Goal: Information Seeking & Learning: Learn about a topic

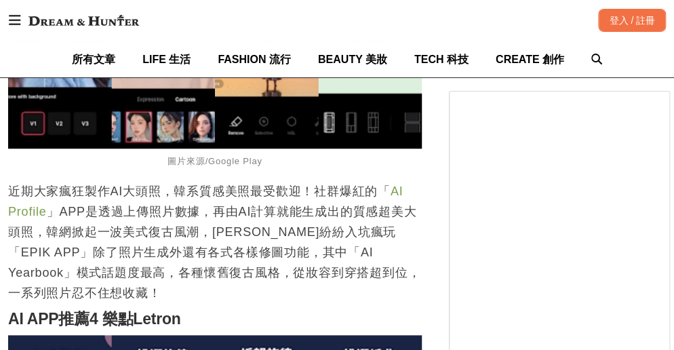
scroll to position [1967, 0]
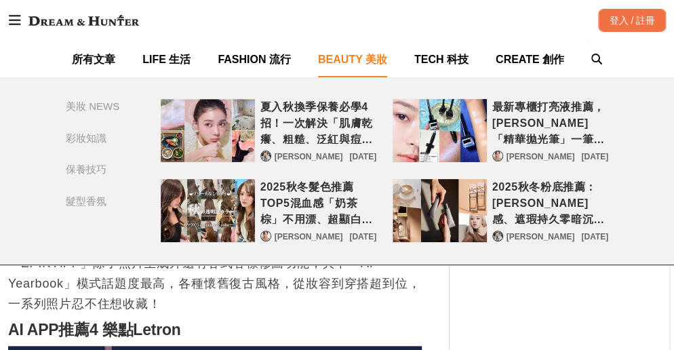
click at [368, 56] on span "BEAUTY 美妝" at bounding box center [352, 60] width 69 height 12
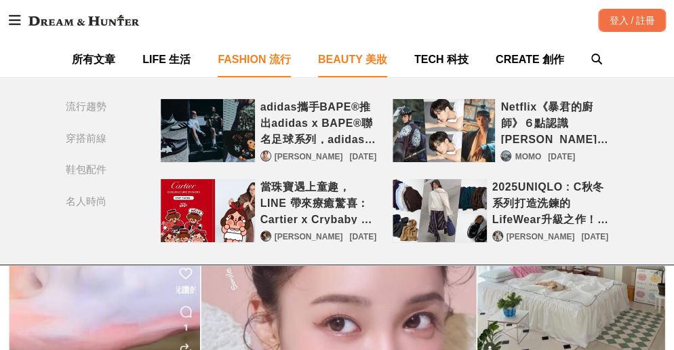
click at [267, 62] on span "FASHION 流行" at bounding box center [254, 60] width 73 height 12
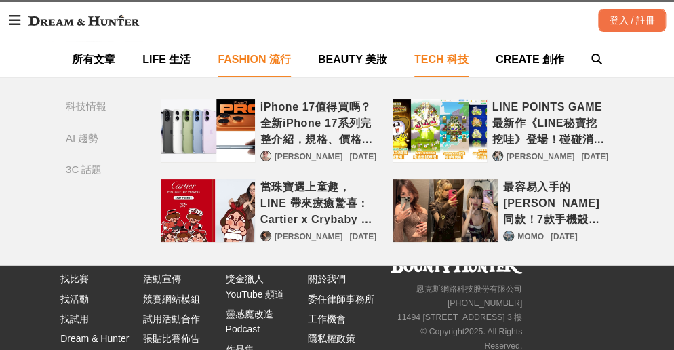
click at [466, 60] on span "TECH 科技" at bounding box center [441, 60] width 54 height 12
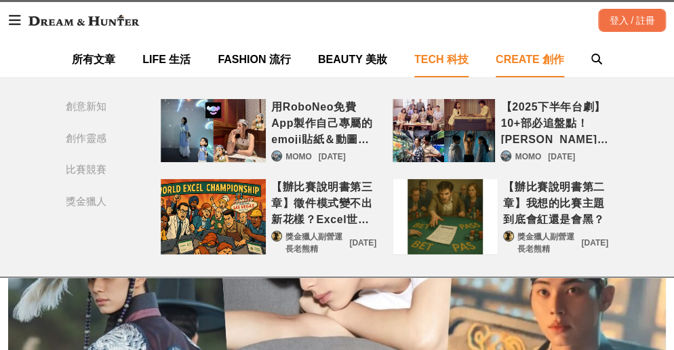
click at [531, 56] on span "CREATE 創作" at bounding box center [530, 60] width 69 height 12
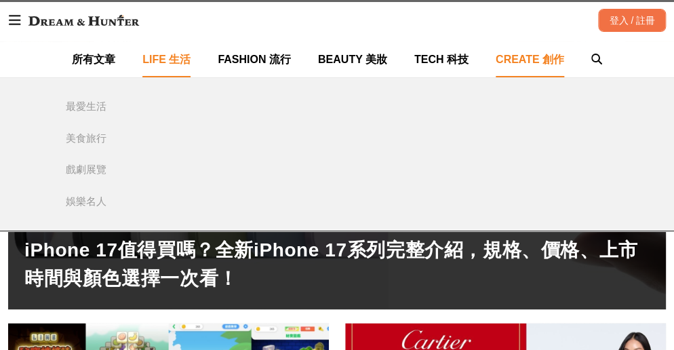
scroll to position [99, 0]
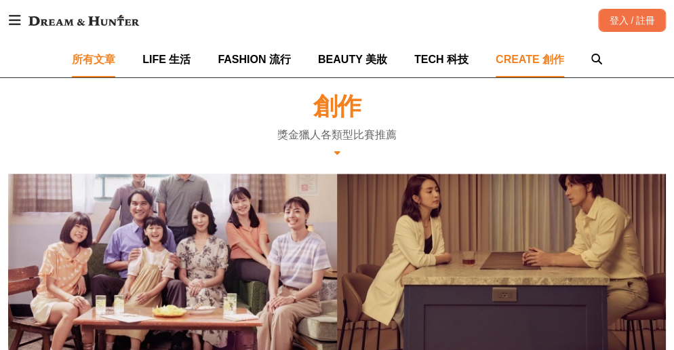
click at [100, 54] on span "所有文章" at bounding box center [93, 60] width 43 height 12
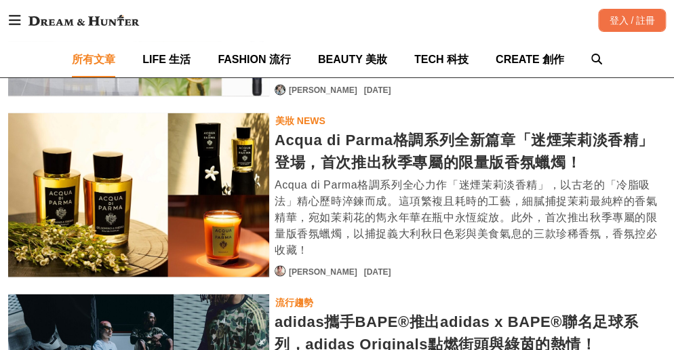
scroll to position [2270, 0]
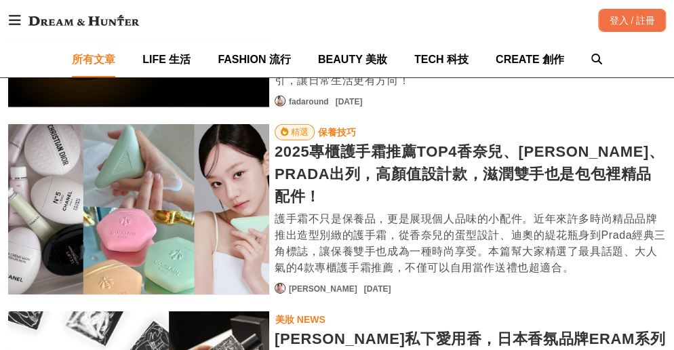
scroll to position [3016, 0]
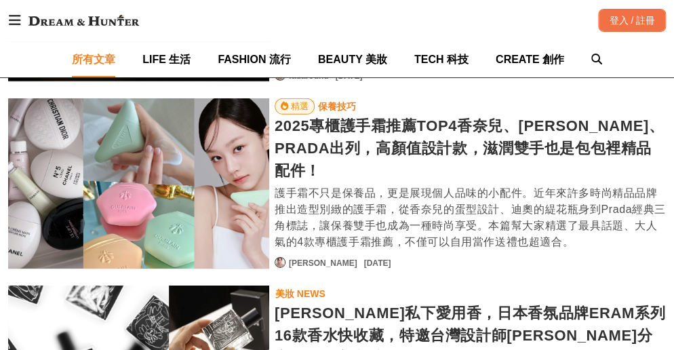
click at [16, 22] on icon at bounding box center [15, 21] width 12 height 14
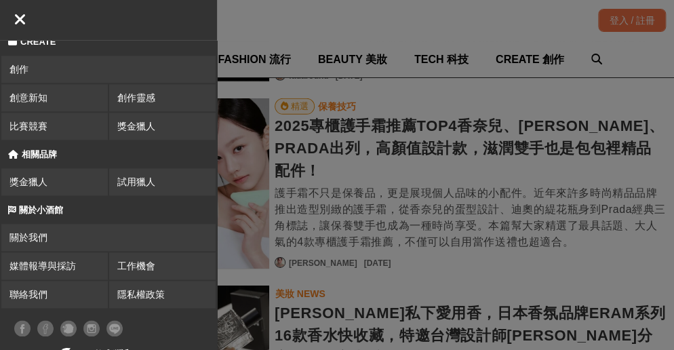
scroll to position [471, 0]
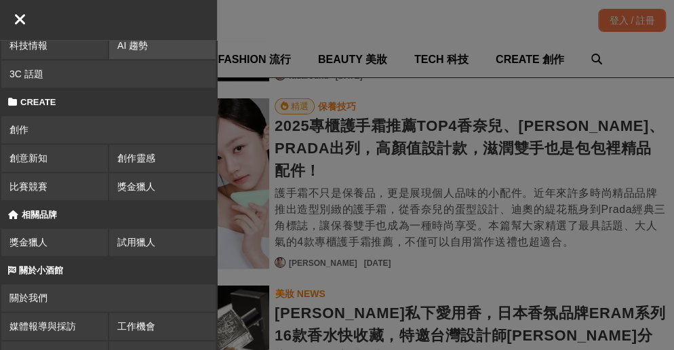
click at [124, 45] on div "AI 趨勢" at bounding box center [162, 45] width 90 height 27
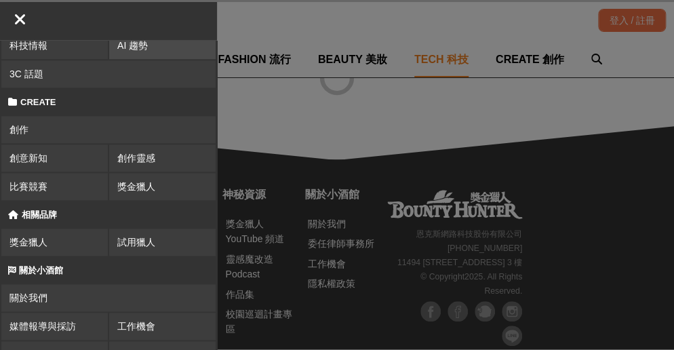
scroll to position [99, 0]
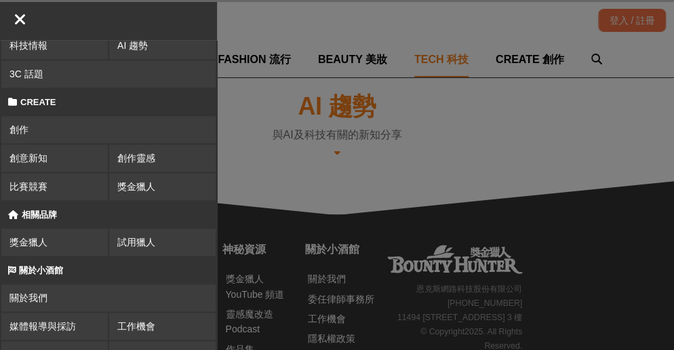
click at [412, 159] on div at bounding box center [445, 175] width 457 height 350
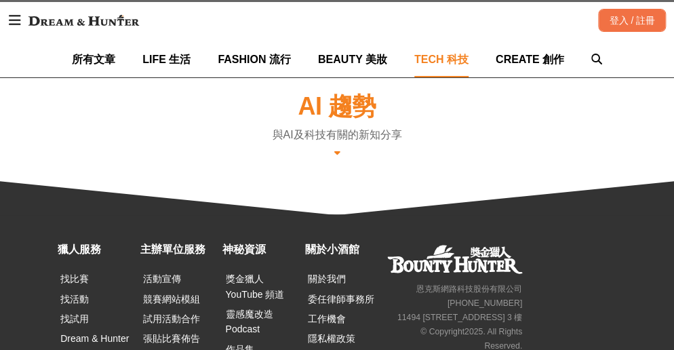
drag, startPoint x: 347, startPoint y: 148, endPoint x: 341, endPoint y: 151, distance: 7.6
click at [347, 148] on div "AI 趨勢 與AI及科技有關的新知分享" at bounding box center [337, 126] width 658 height 69
